Goal: Task Accomplishment & Management: Use online tool/utility

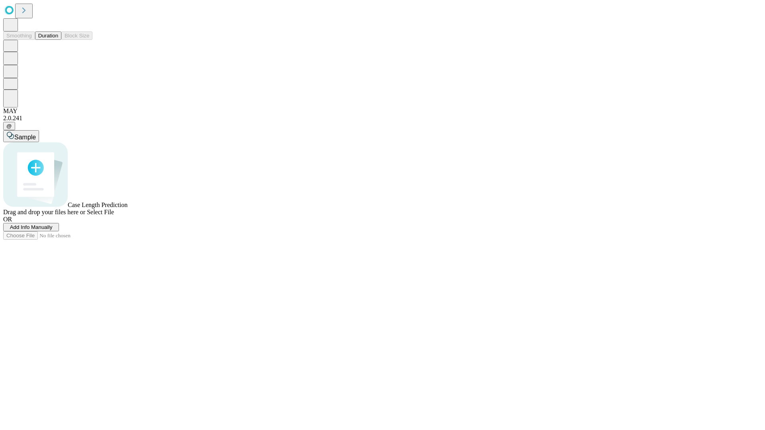
click at [58, 40] on button "Duration" at bounding box center [48, 35] width 26 height 8
click at [53, 230] on span "Add Info Manually" at bounding box center [31, 227] width 43 height 6
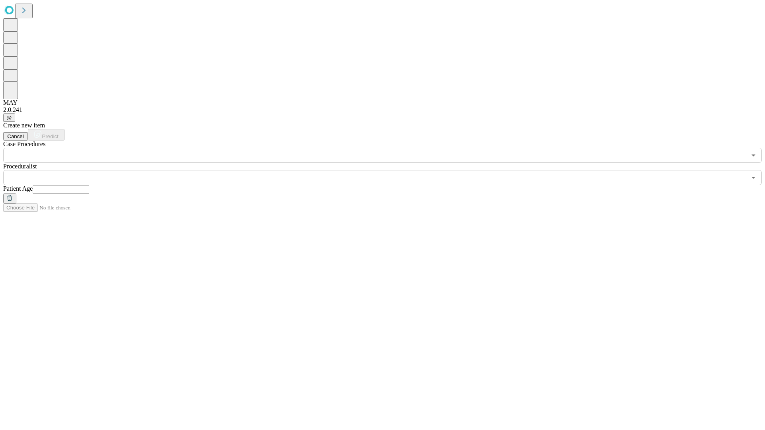
click at [89, 186] on input "text" at bounding box center [61, 190] width 57 height 8
type input "**"
click at [388, 170] on input "text" at bounding box center [374, 177] width 743 height 15
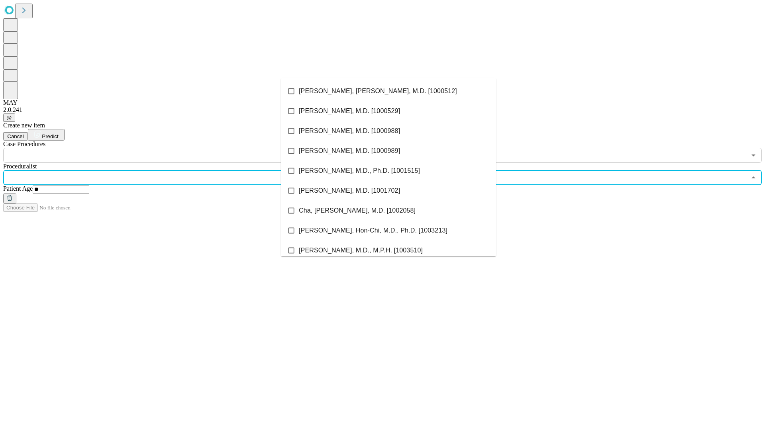
click at [388, 91] on li "[PERSON_NAME], [PERSON_NAME], M.D. [1000512]" at bounding box center [388, 91] width 215 height 20
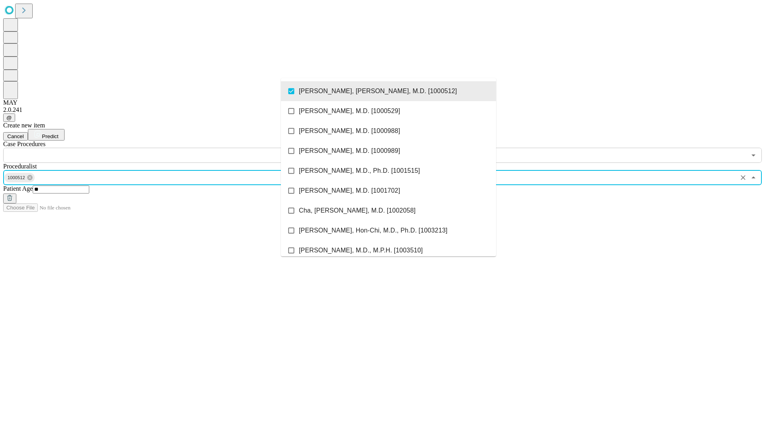
click at [167, 148] on input "text" at bounding box center [374, 155] width 743 height 15
